Goal: Navigation & Orientation: Find specific page/section

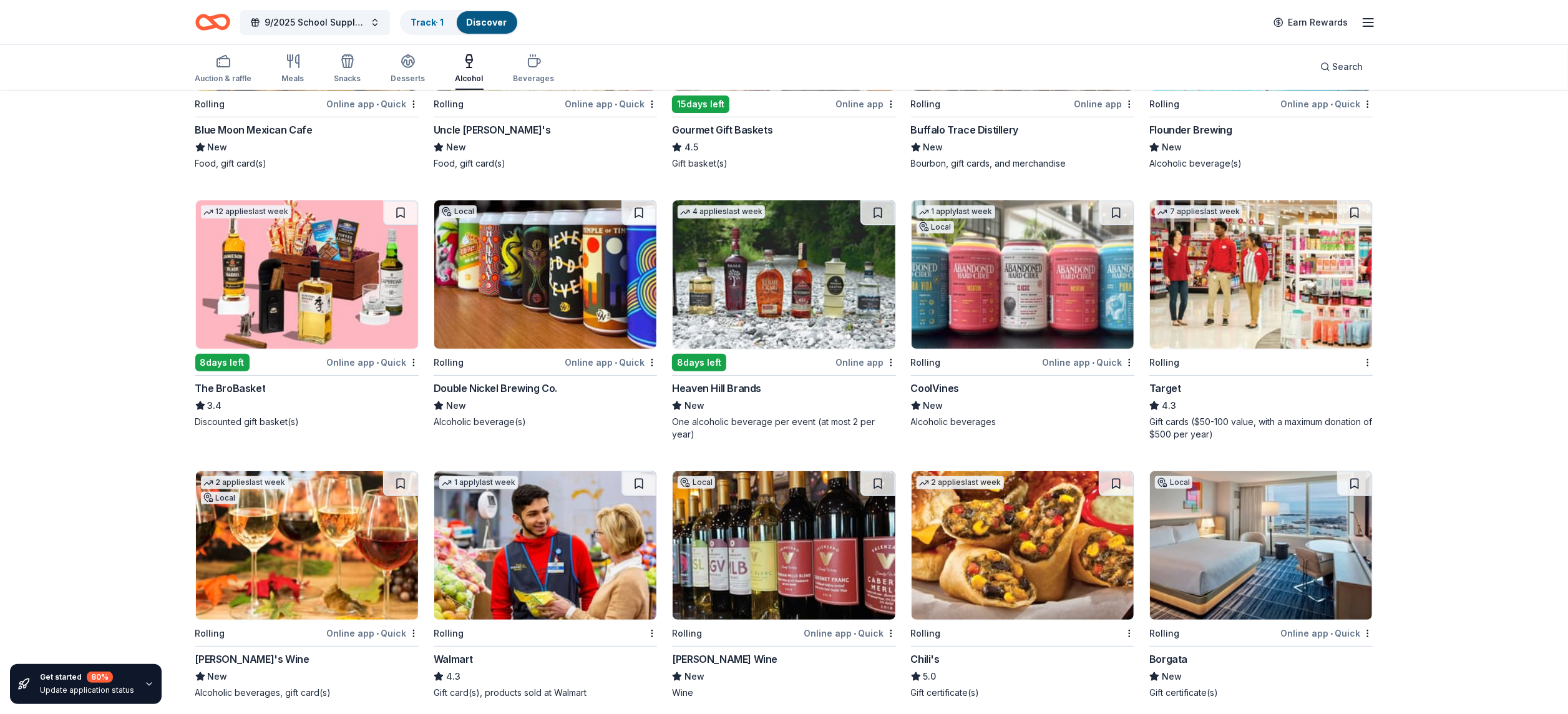
scroll to position [300, 0]
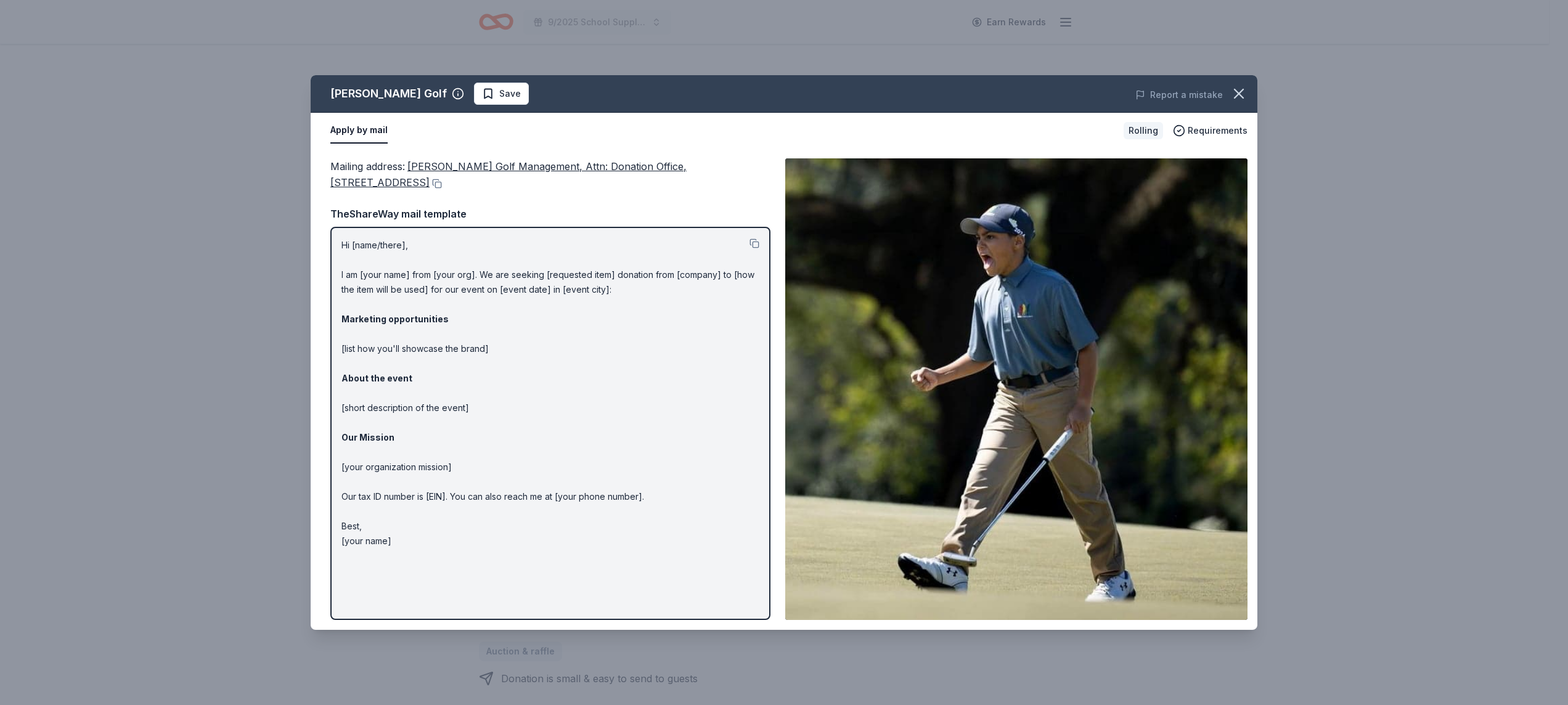
scroll to position [22, 0]
